Goal: Information Seeking & Learning: Learn about a topic

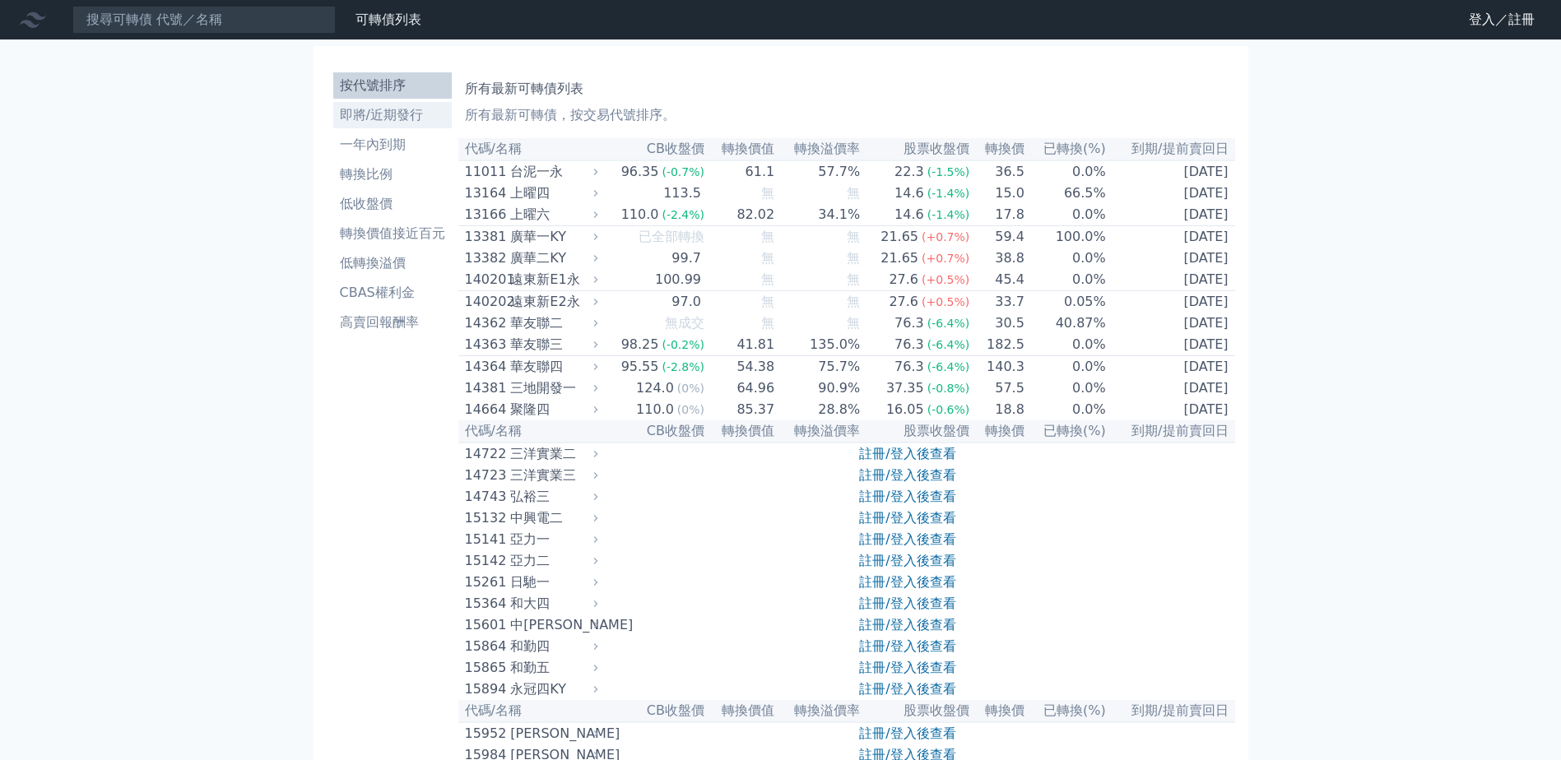
click at [386, 116] on li "即將/近期發行" at bounding box center [392, 115] width 119 height 20
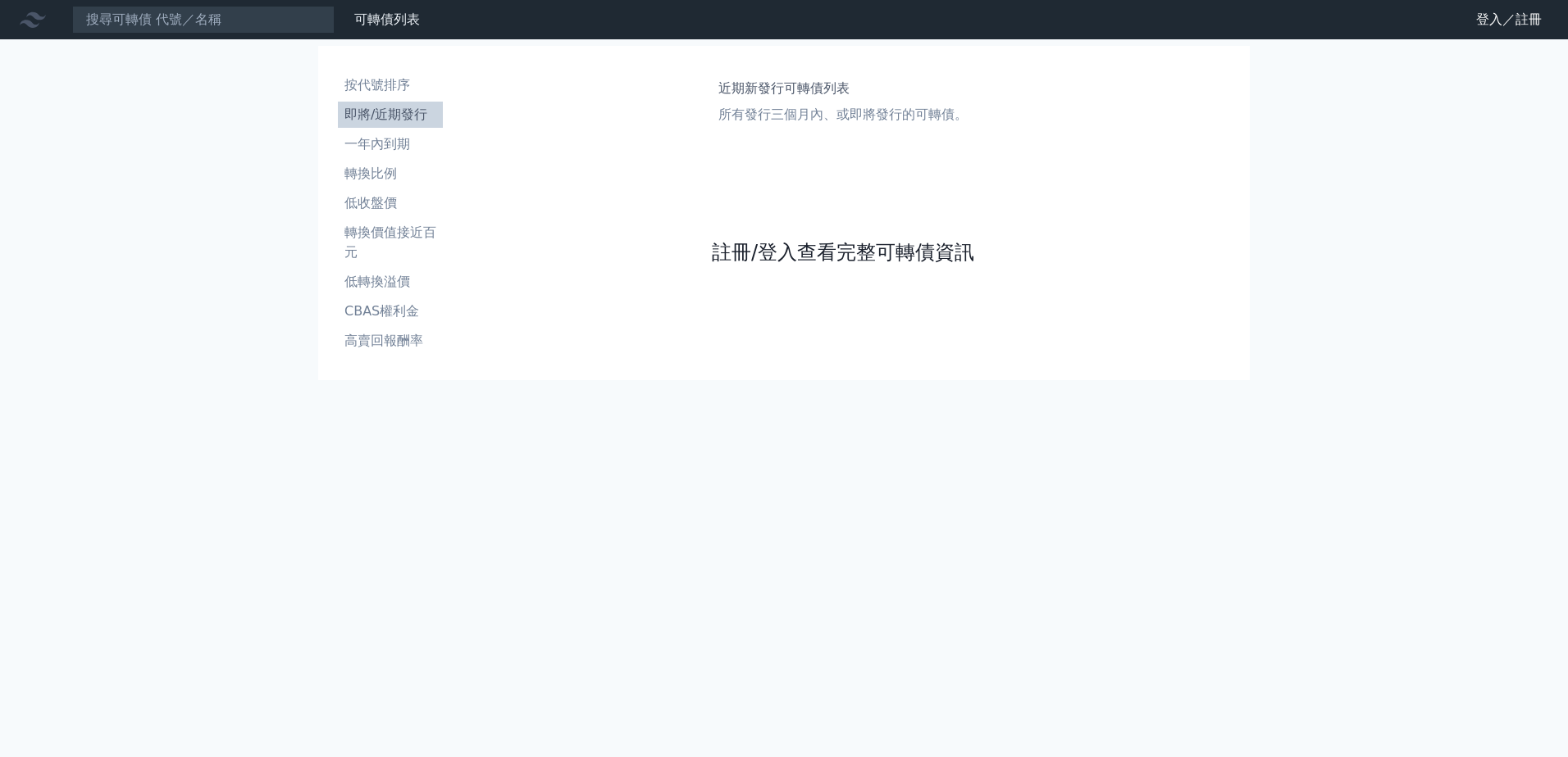
click at [778, 263] on link "註冊/登入查看完整可轉債資訊" at bounding box center [842, 252] width 262 height 26
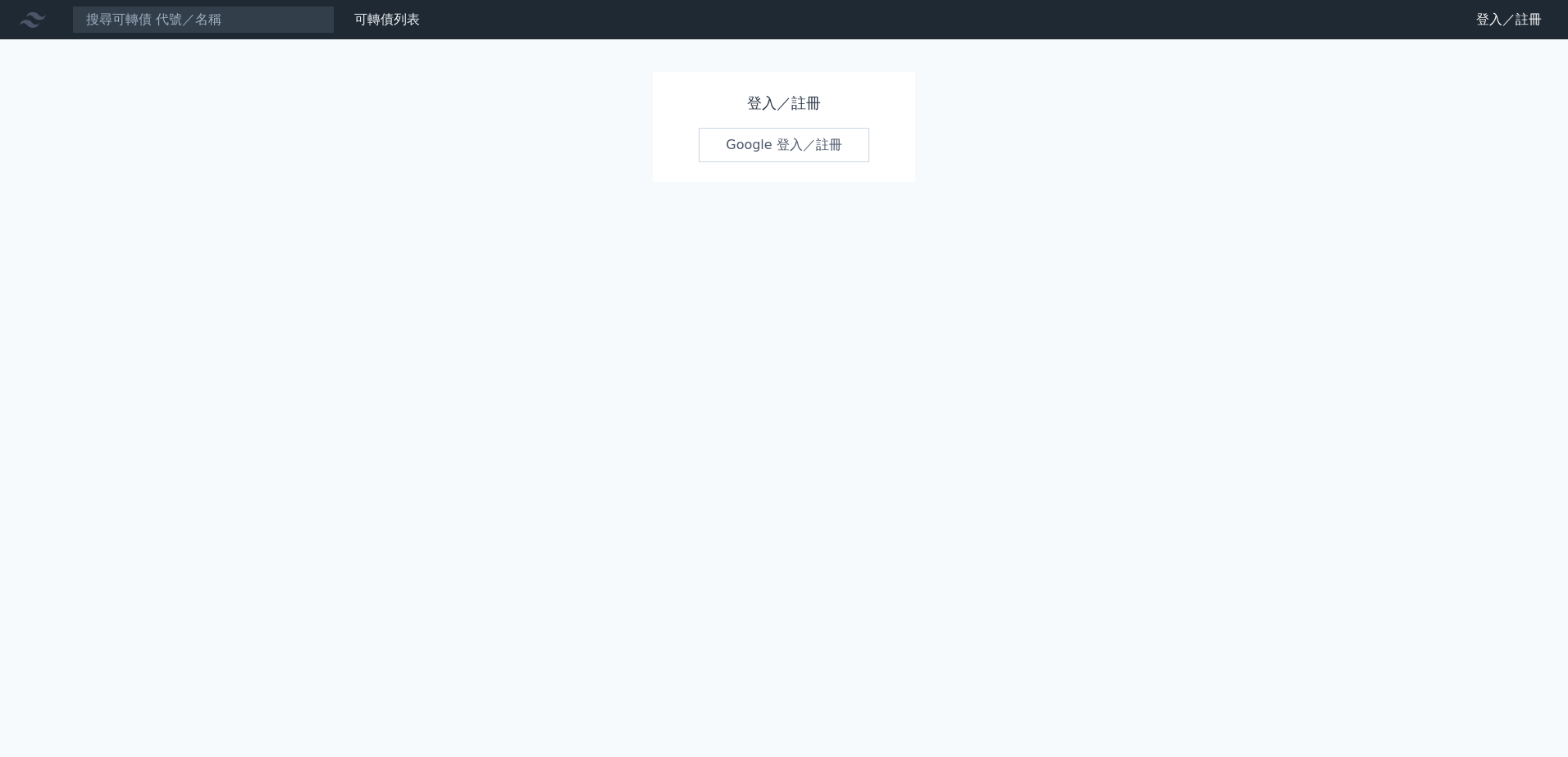
click at [814, 160] on link "Google 登入／註冊" at bounding box center [783, 144] width 170 height 35
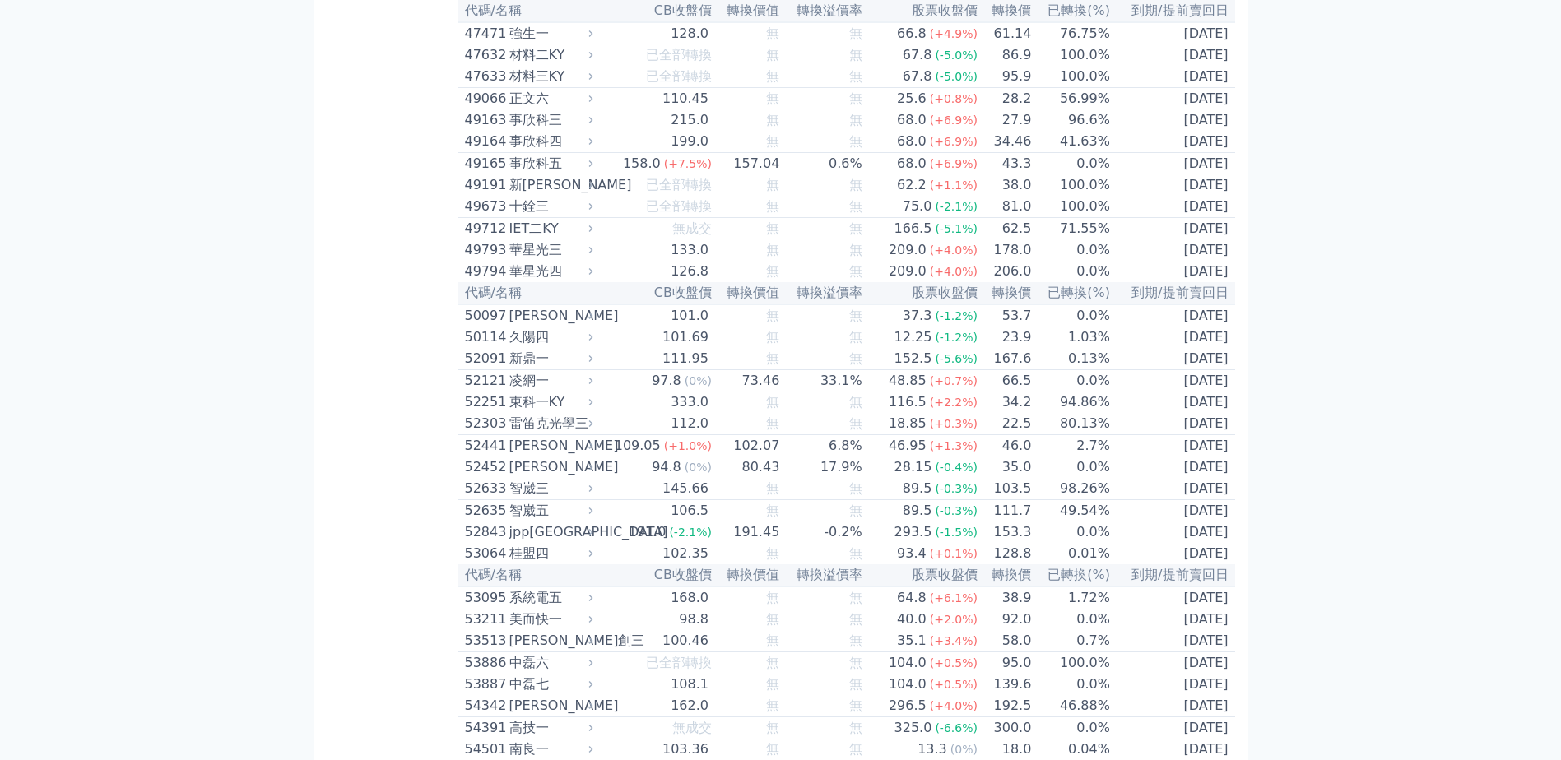
scroll to position [4938, 0]
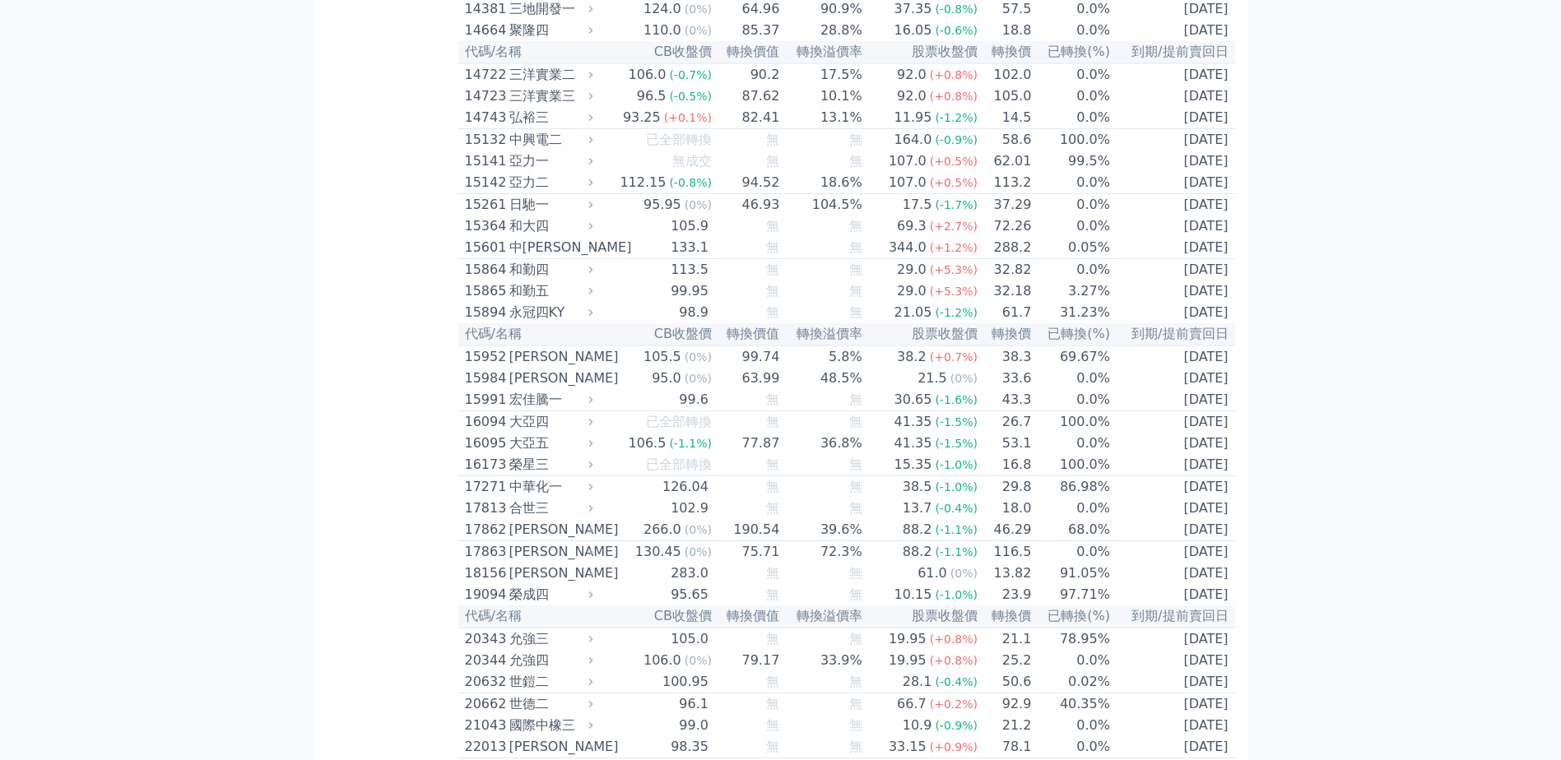
scroll to position [0, 0]
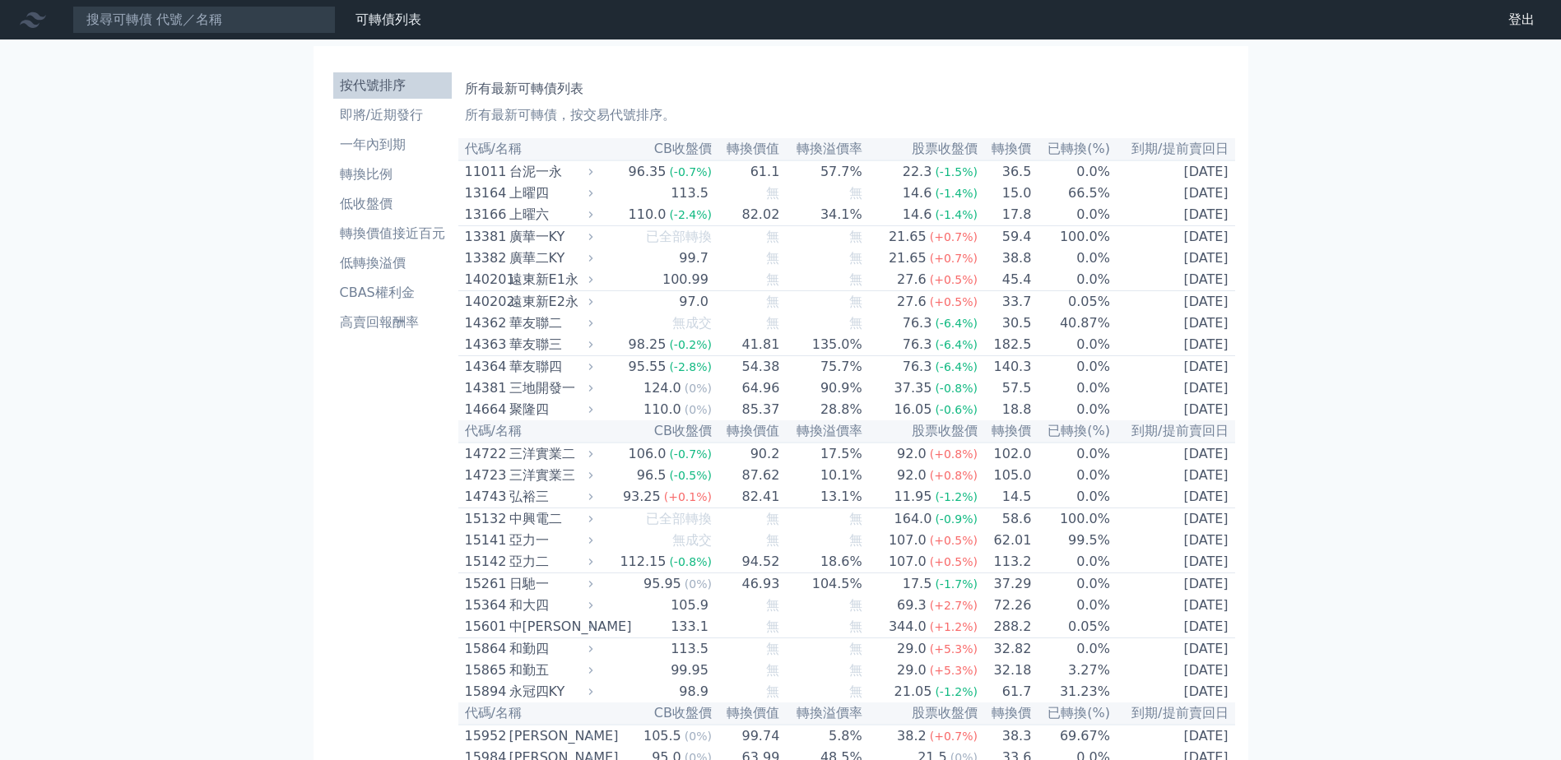
drag, startPoint x: 1369, startPoint y: 557, endPoint x: 1332, endPoint y: 296, distance: 263.4
click at [400, 121] on li "即將/近期發行" at bounding box center [392, 115] width 119 height 20
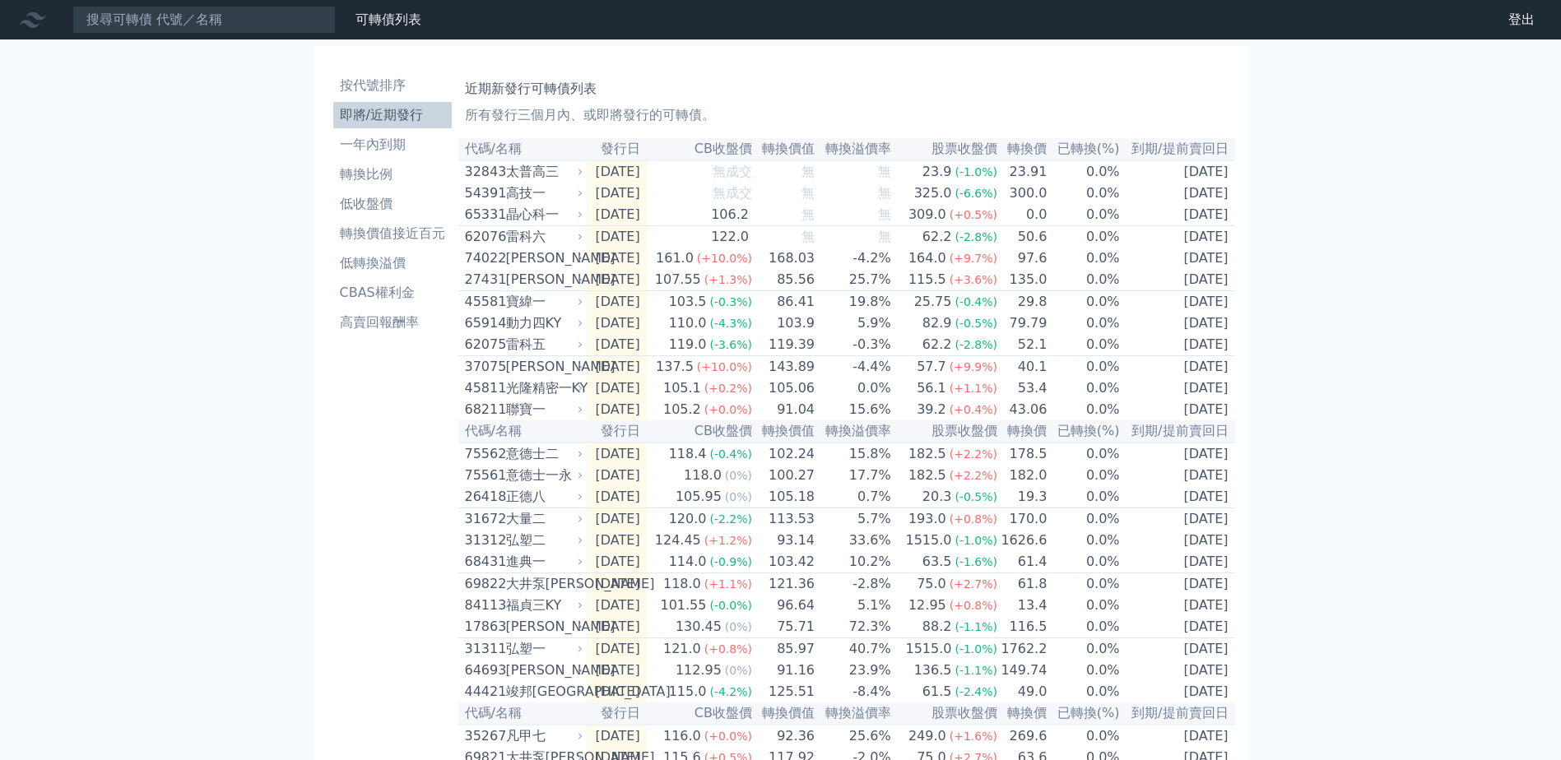
click at [1335, 136] on div "可轉債列表 財務數據 可轉債列表 財務數據 登出 登出 按代號排序 即將/近期發行 一年內到期 轉換比例 低收盤價 轉換價值接近百元 低轉換溢價" at bounding box center [780, 582] width 1561 height 1164
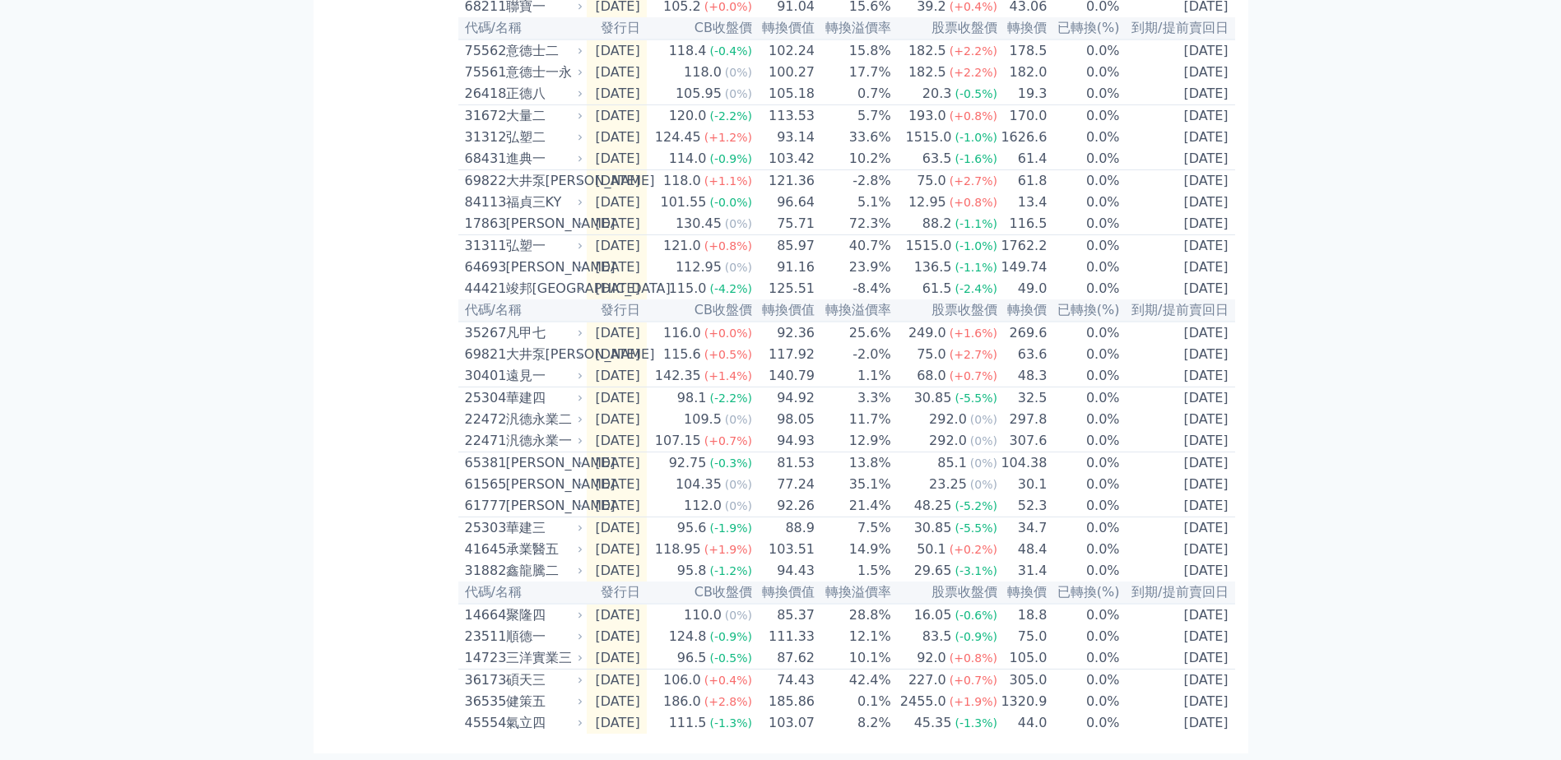
click at [1285, 386] on div "可轉債列表 財務數據 可轉債列表 財務數據 登出 登出 按代號排序 即將/近期發行 一年內到期 轉換比例 低收盤價 轉換價值接近百元 低轉換溢價" at bounding box center [780, 179] width 1561 height 1164
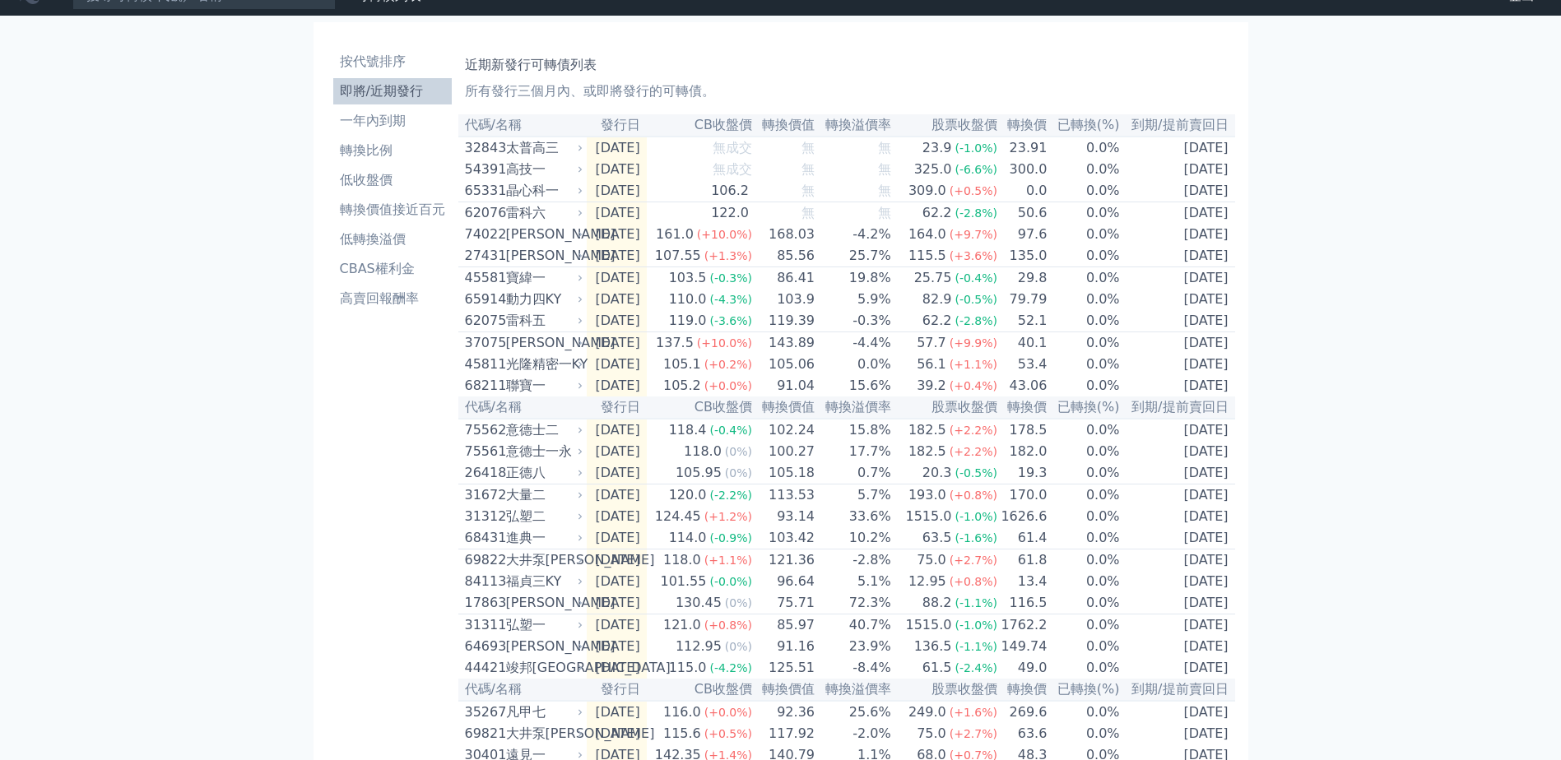
scroll to position [0, 0]
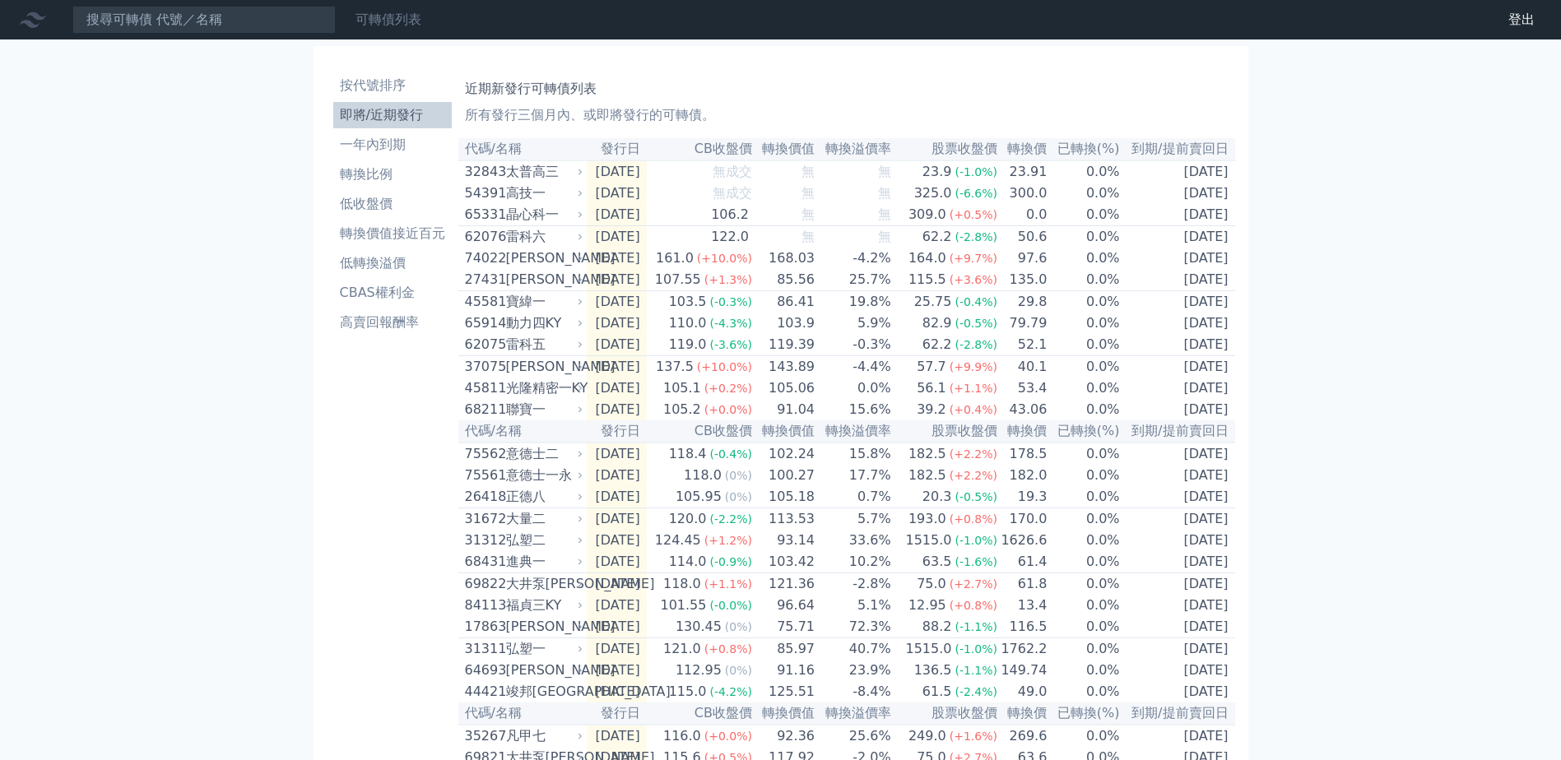
click at [415, 23] on link "可轉債列表" at bounding box center [389, 20] width 66 height 16
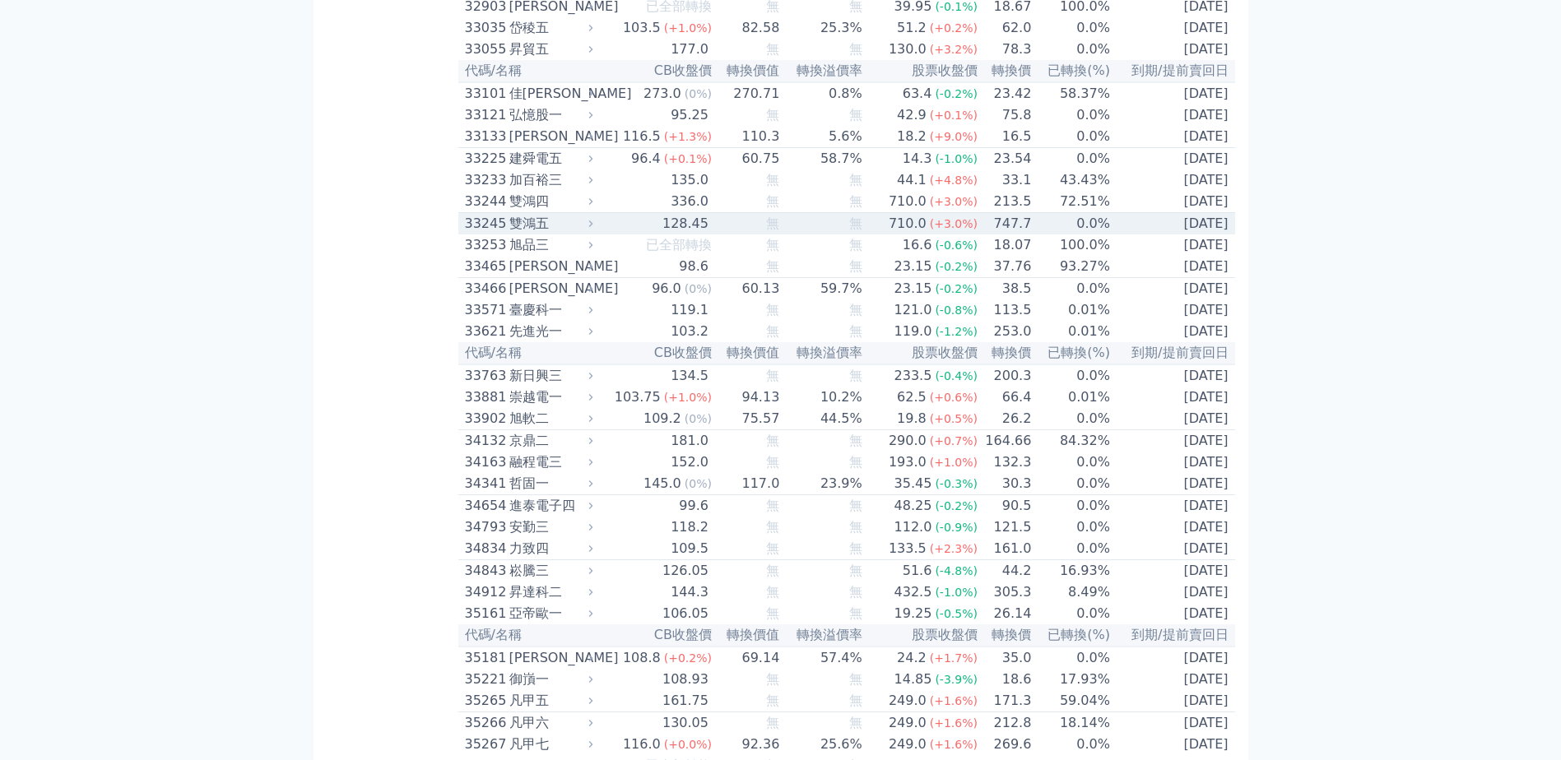
scroll to position [3045, 0]
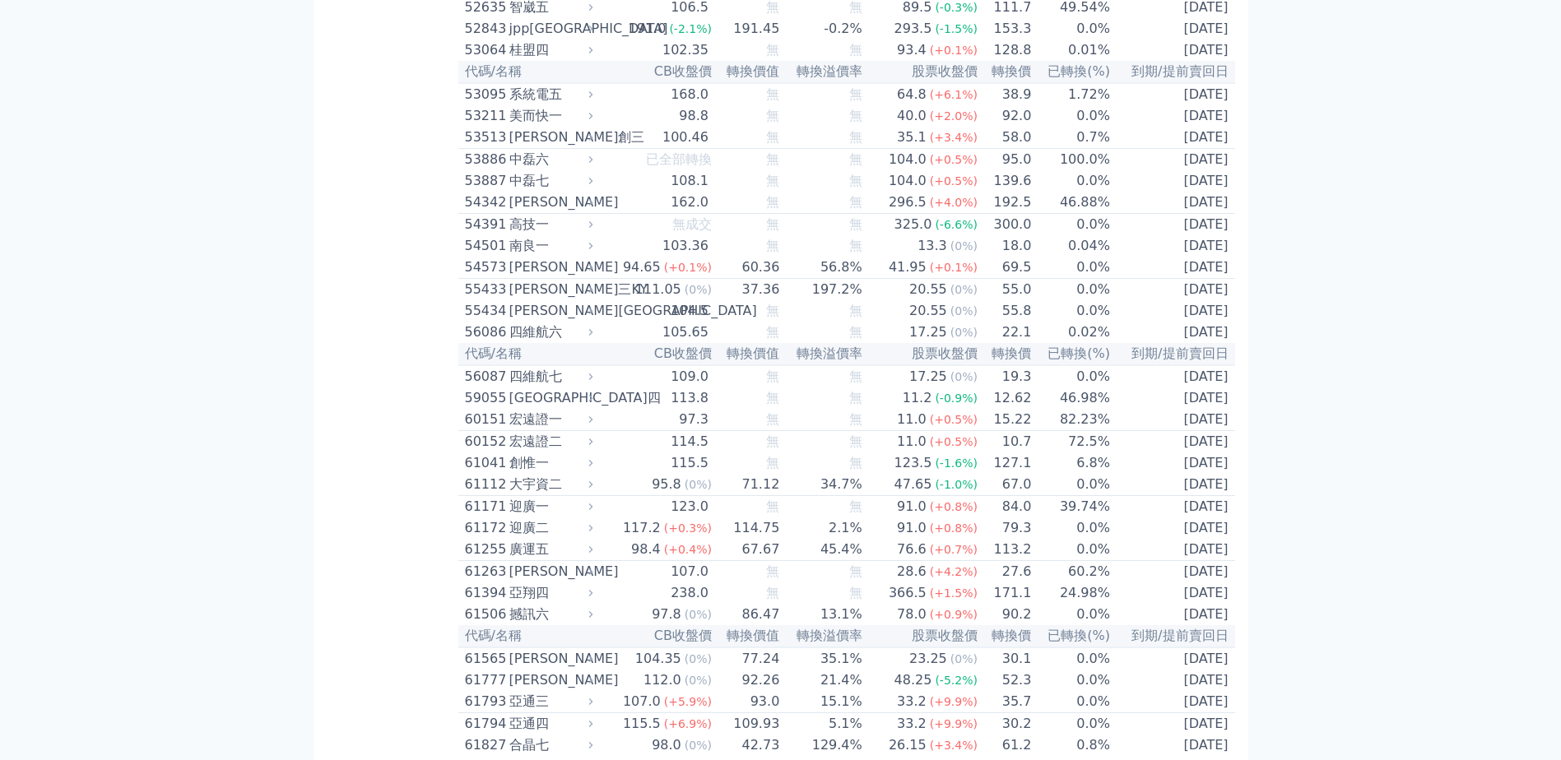
scroll to position [0, 0]
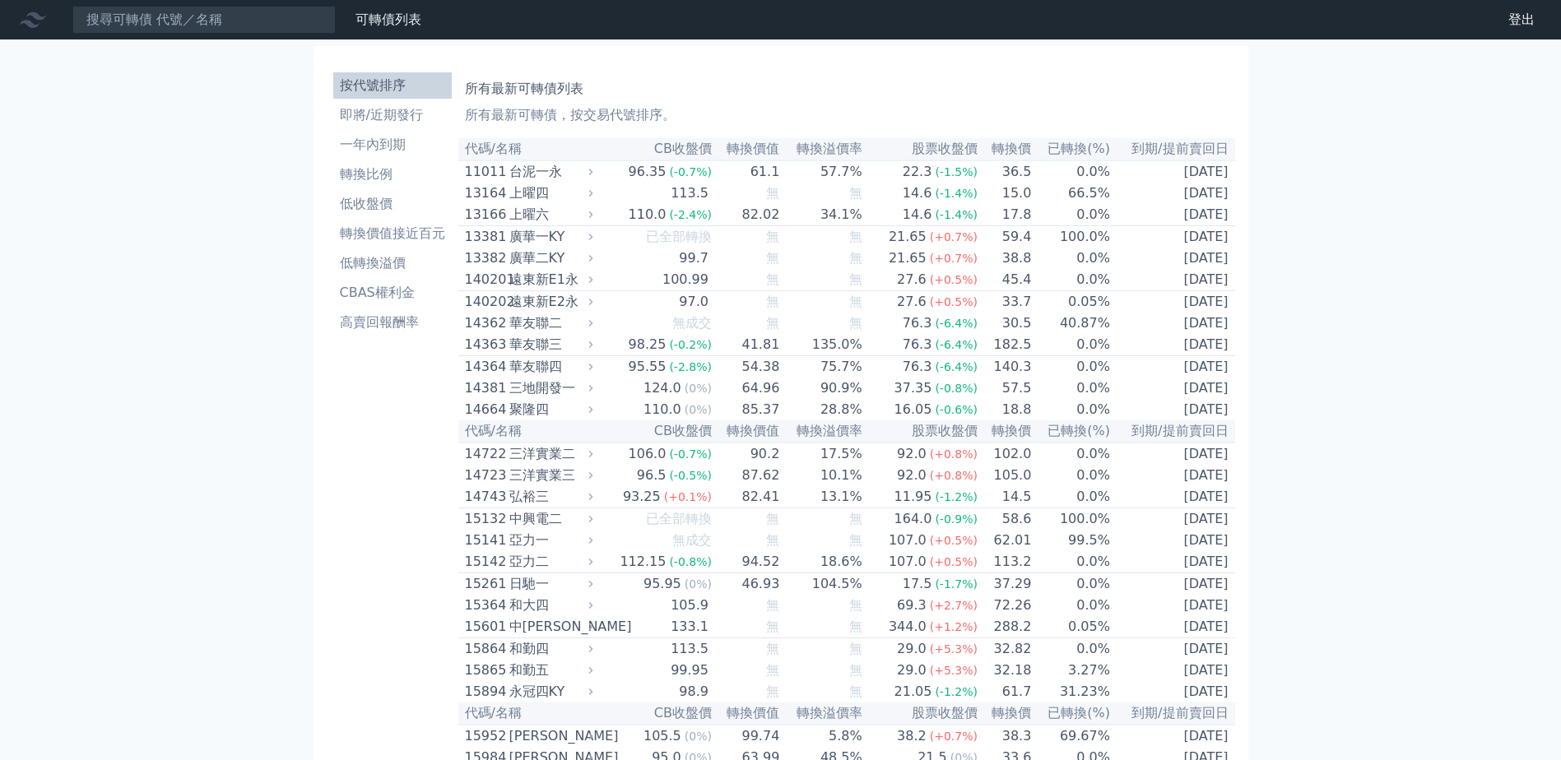
drag, startPoint x: 1364, startPoint y: 527, endPoint x: 1342, endPoint y: 198, distance: 329.1
click at [390, 121] on li "即將/近期發行" at bounding box center [392, 115] width 119 height 20
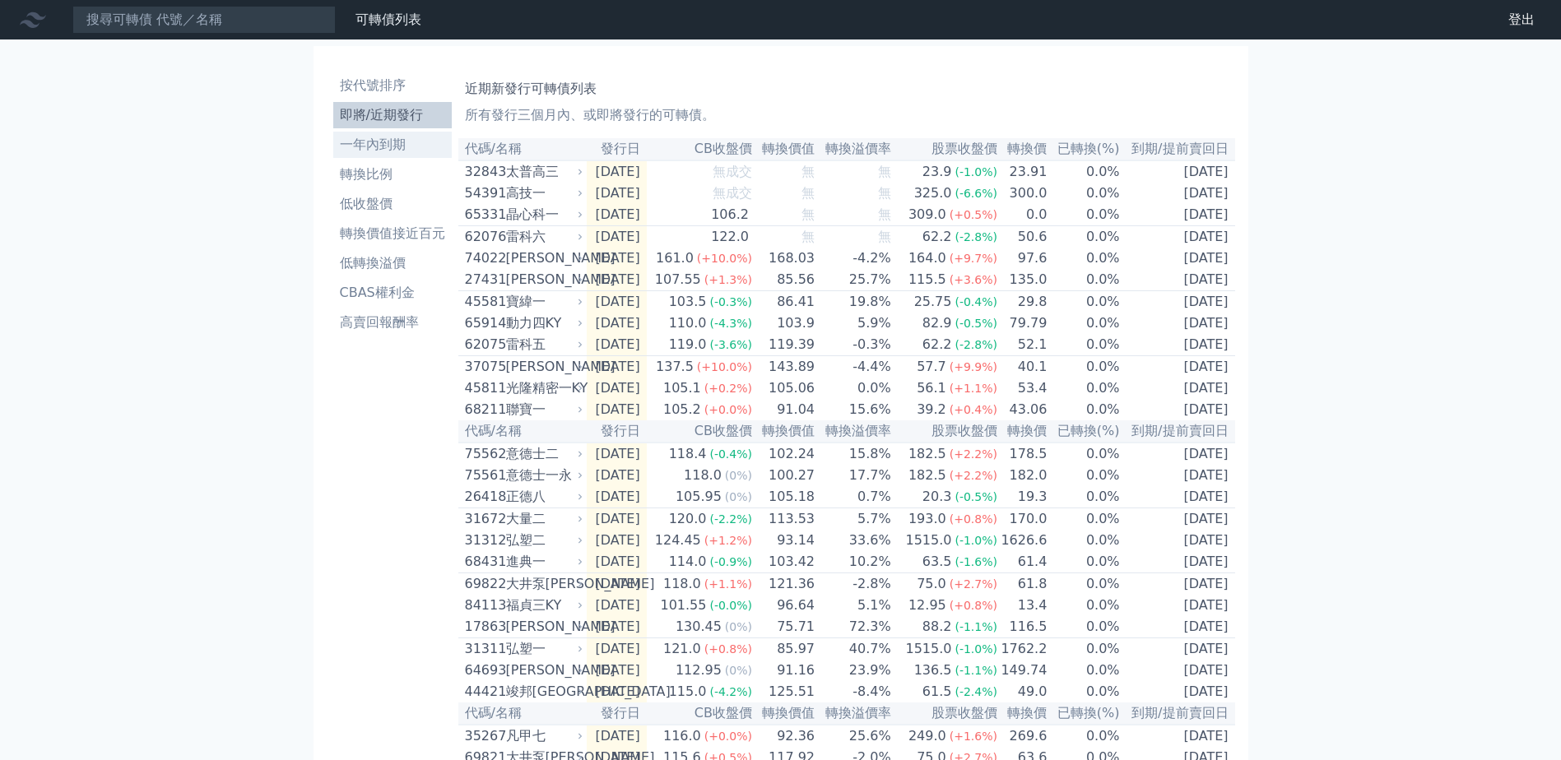
click at [421, 147] on li "一年內到期" at bounding box center [392, 145] width 119 height 20
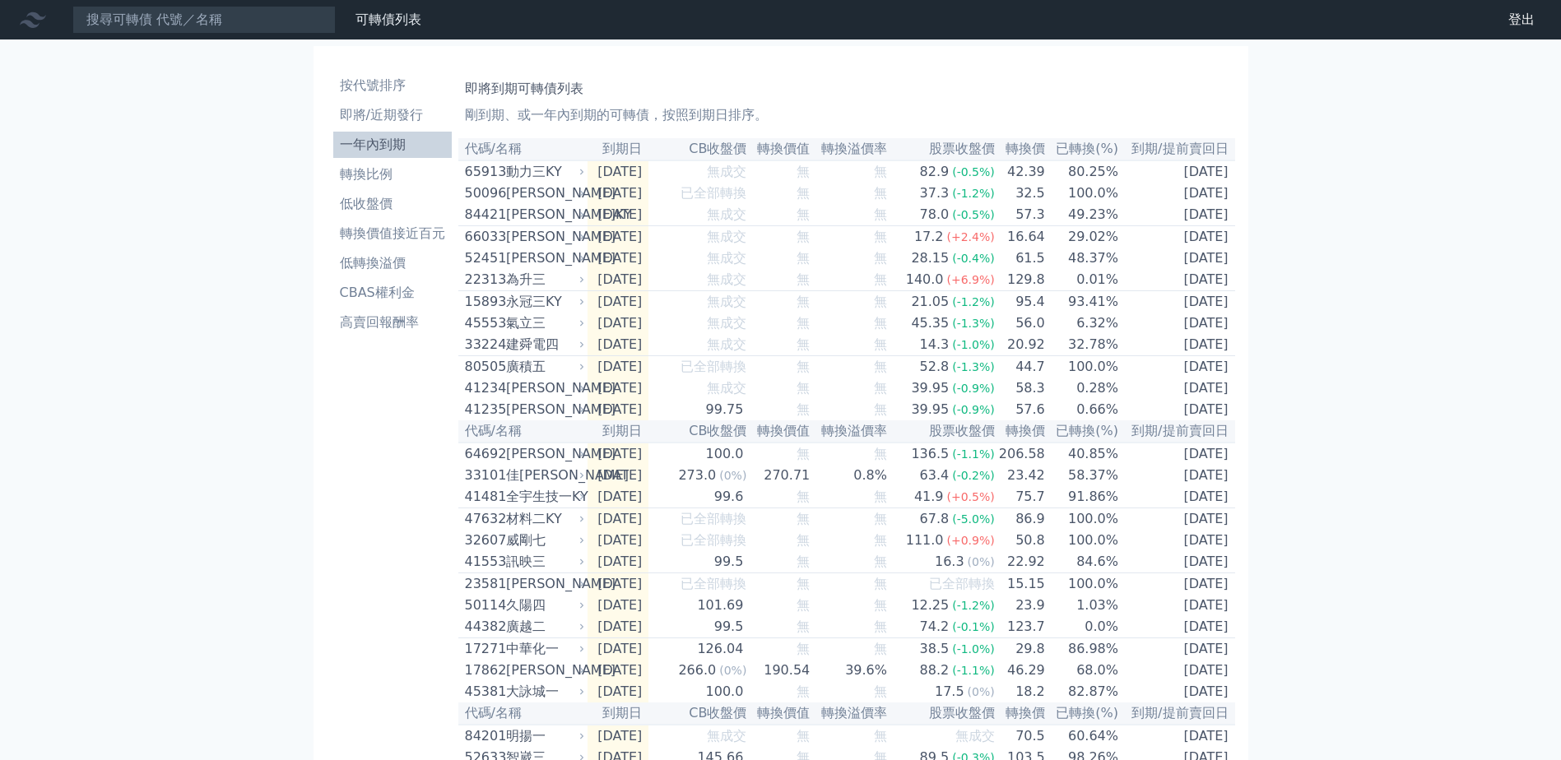
click at [402, 173] on li "轉換比例" at bounding box center [392, 175] width 119 height 20
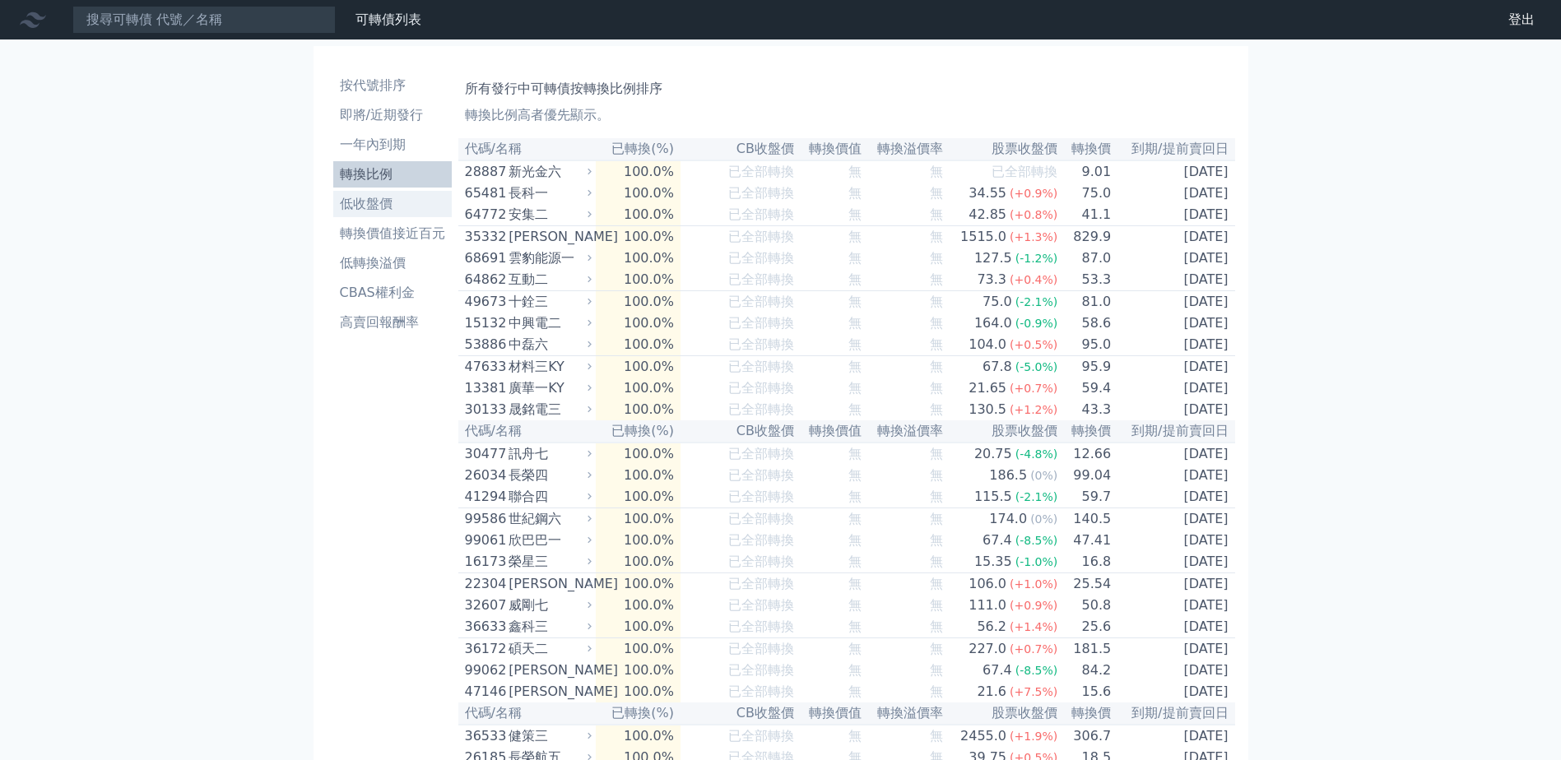
click at [395, 202] on li "低收盤價" at bounding box center [392, 204] width 119 height 20
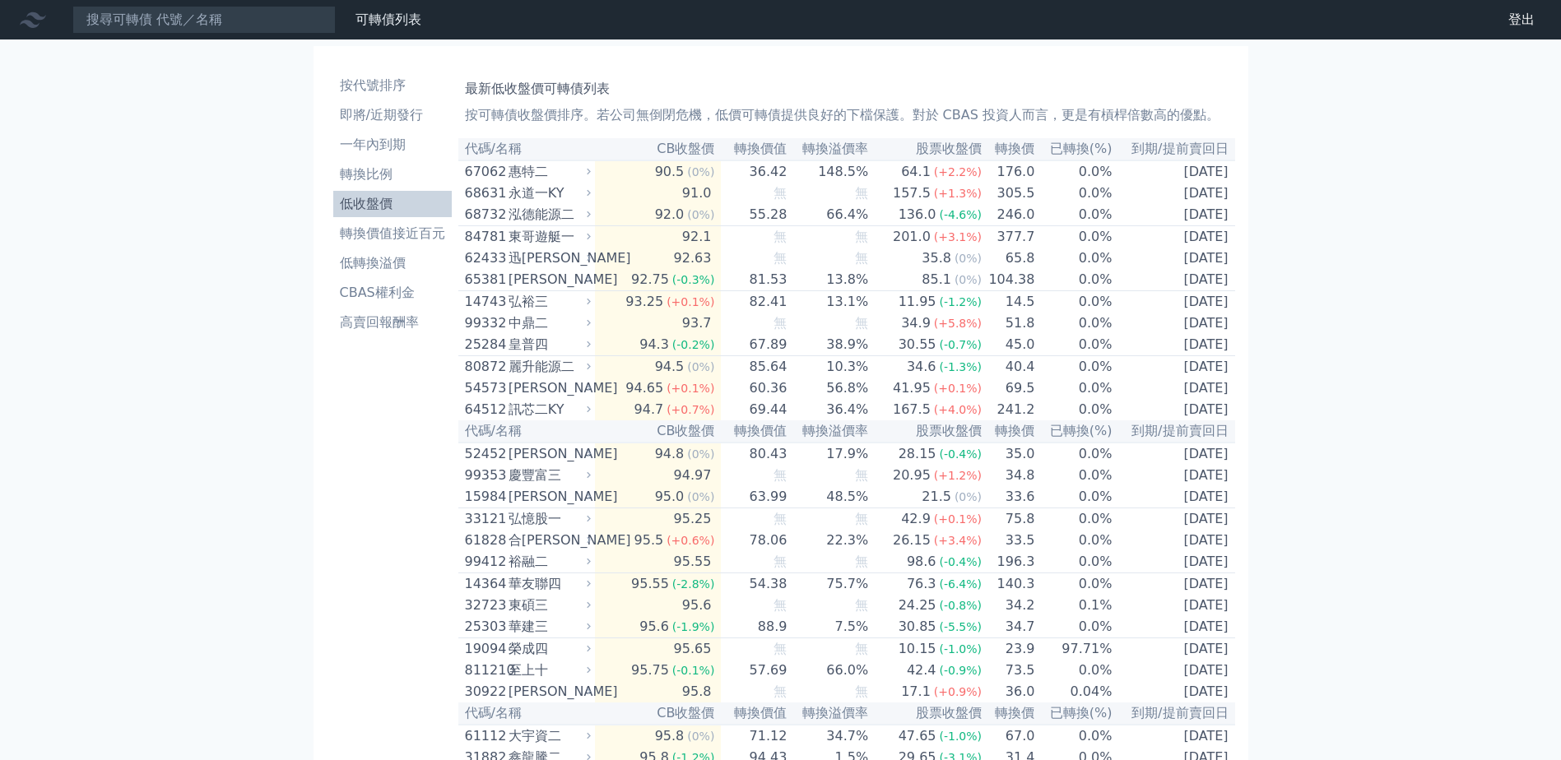
click at [379, 242] on li "轉換價值接近百元" at bounding box center [392, 234] width 119 height 20
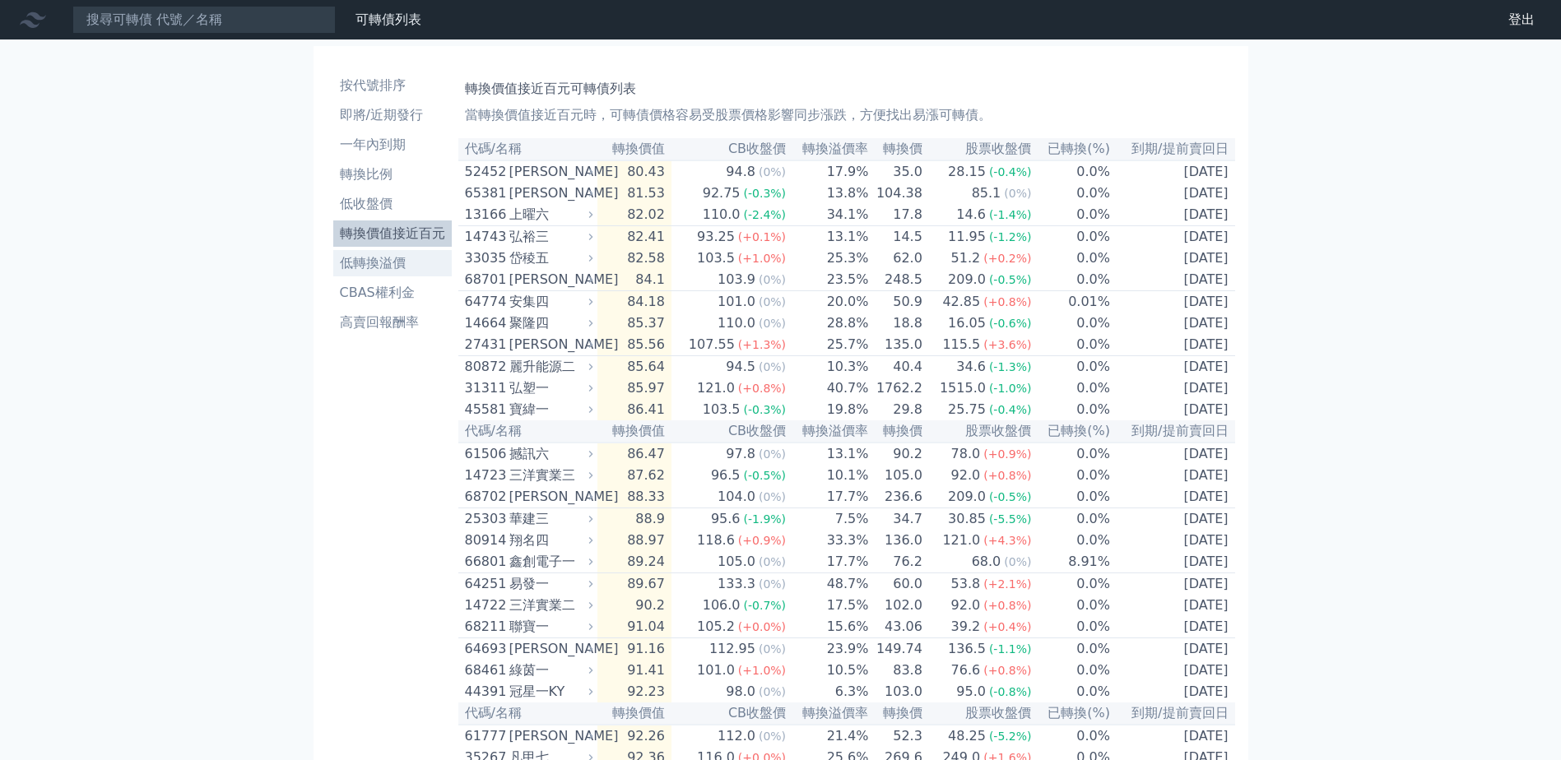
click at [381, 257] on li "低轉換溢價" at bounding box center [392, 263] width 119 height 20
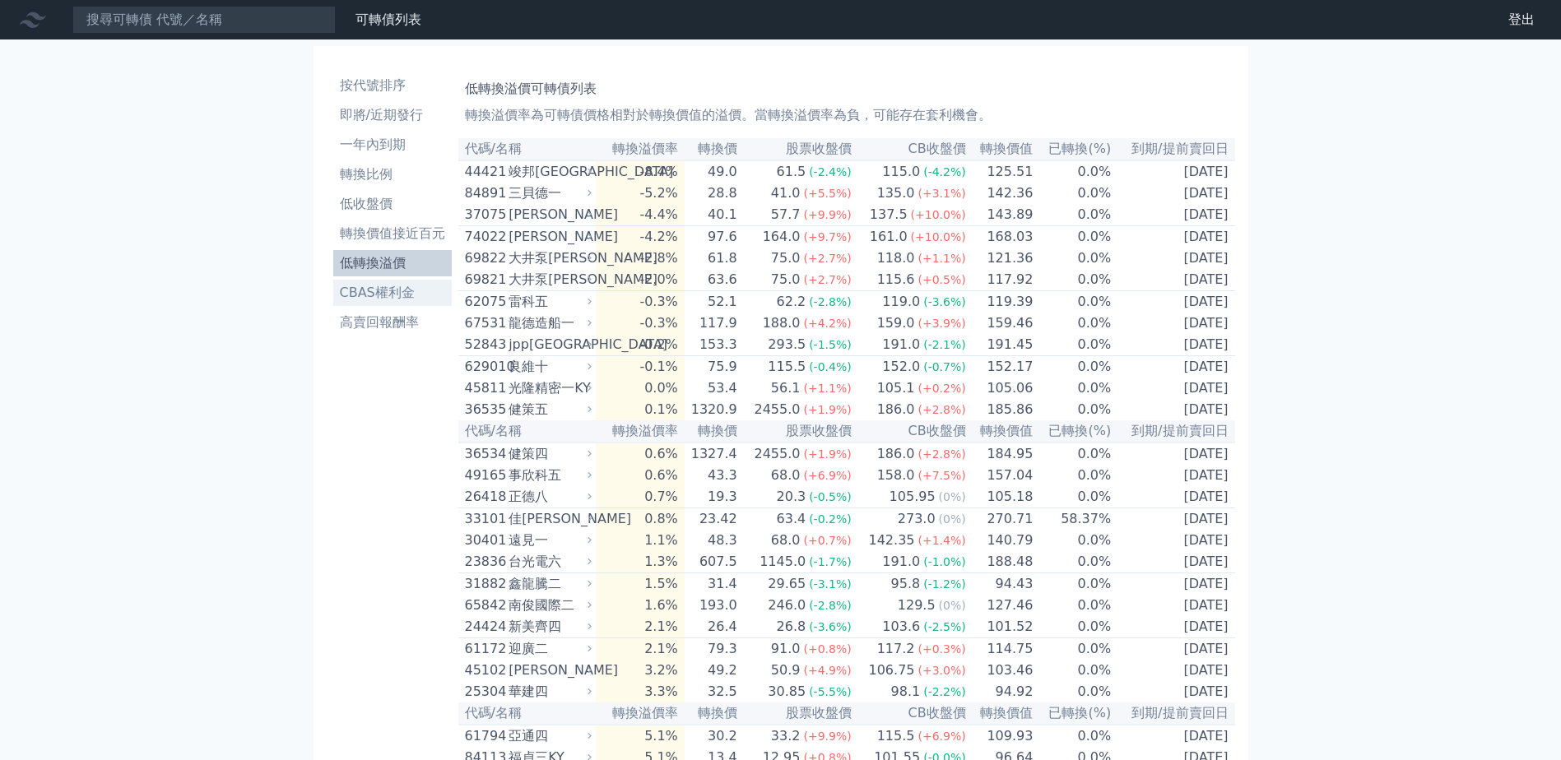
click at [394, 288] on li "CBAS權利金" at bounding box center [392, 293] width 119 height 20
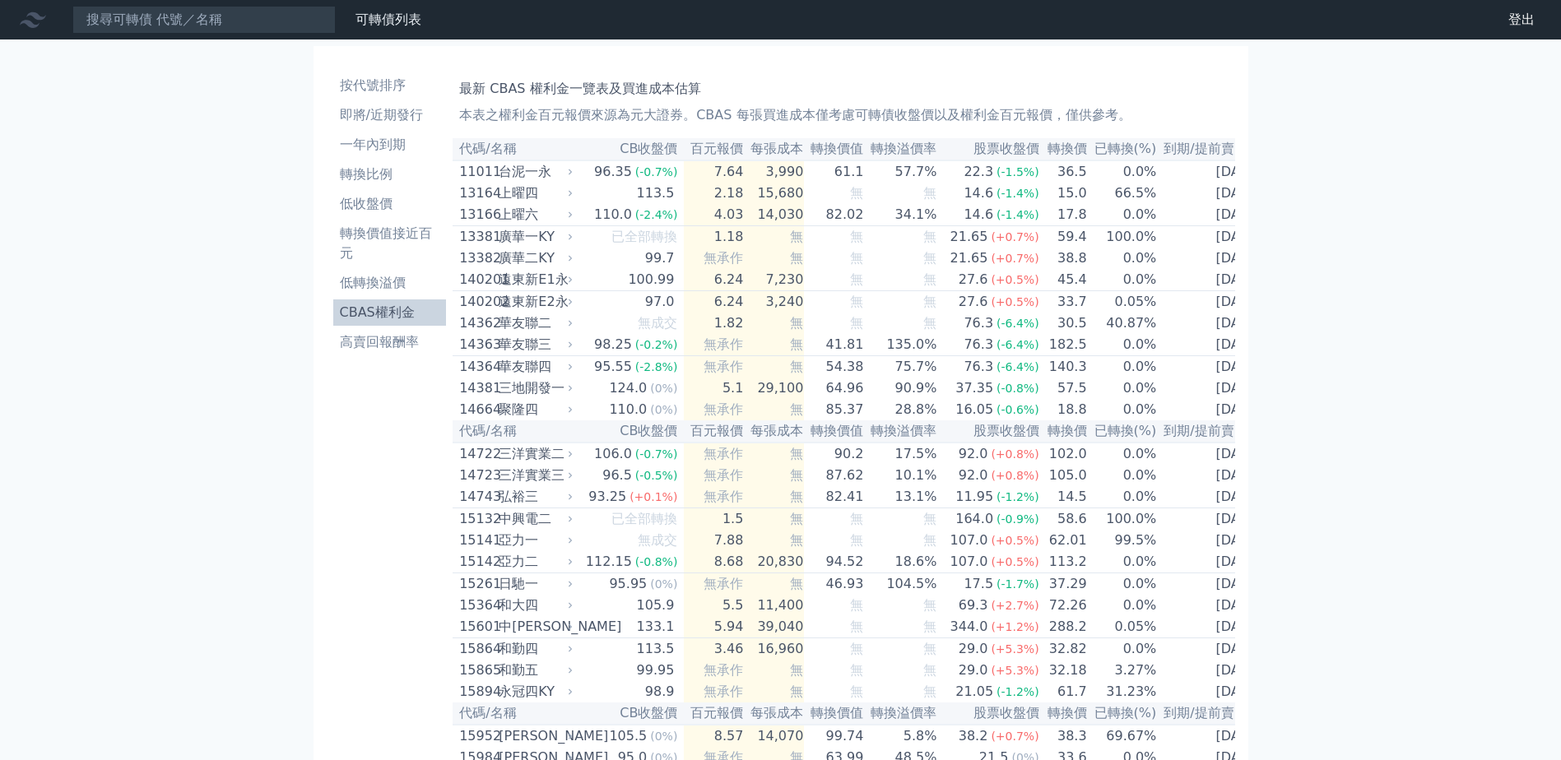
click at [402, 317] on li "CBAS權利金" at bounding box center [390, 313] width 114 height 20
click at [402, 333] on li "高賣回報酬率" at bounding box center [390, 342] width 114 height 20
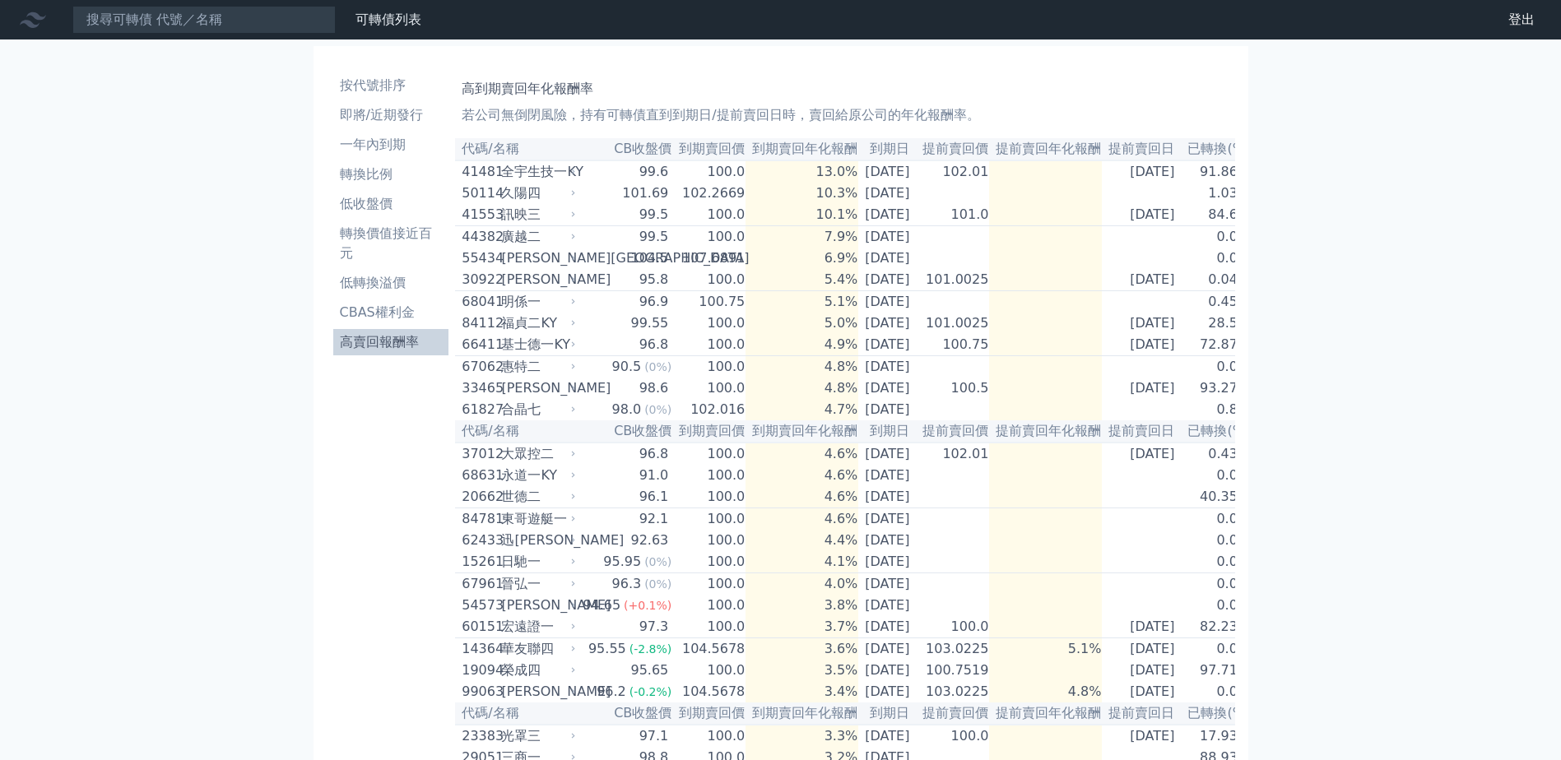
drag, startPoint x: 278, startPoint y: 411, endPoint x: 282, endPoint y: 263, distance: 147.4
click at [373, 90] on li "按代號排序" at bounding box center [391, 86] width 116 height 20
